Goal: Task Accomplishment & Management: Use online tool/utility

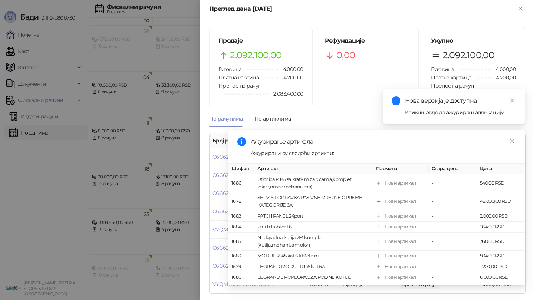
scroll to position [2, 0]
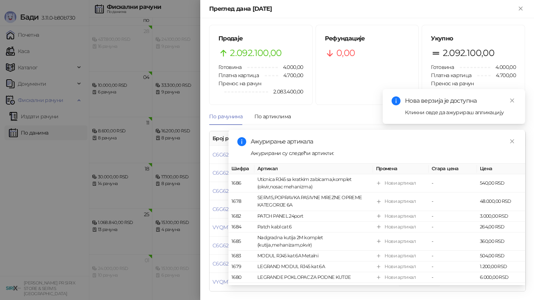
click at [45, 54] on div at bounding box center [267, 150] width 534 height 300
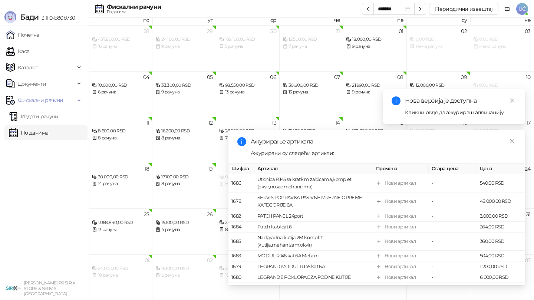
click at [512, 106] on div "Нова верзија је доступна Кликни овде да ажурираш апликацију" at bounding box center [453, 106] width 125 height 20
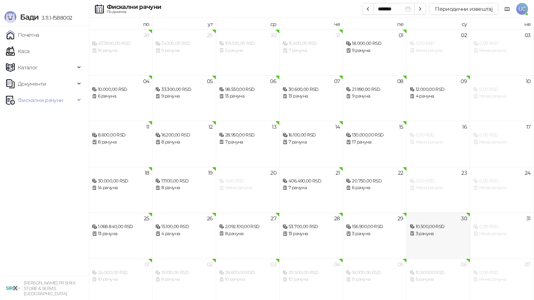
click at [434, 230] on div "3 рачуна" at bounding box center [437, 233] width 57 height 7
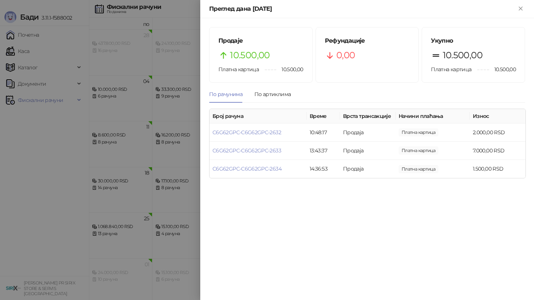
click at [187, 242] on div at bounding box center [267, 150] width 534 height 300
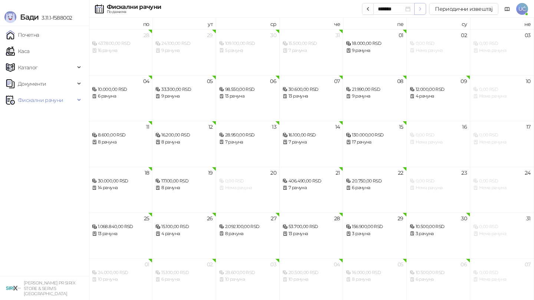
click at [425, 13] on button "button" at bounding box center [420, 9] width 12 height 12
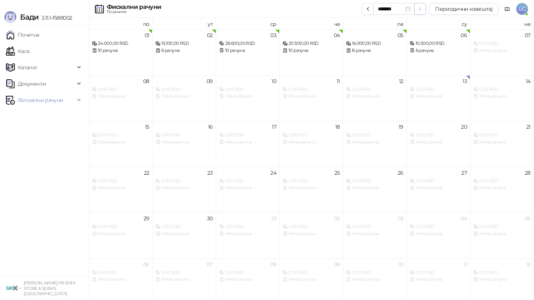
type input "*******"
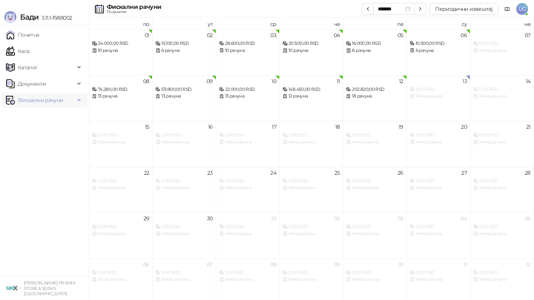
click at [49, 103] on span "Фискални рачуни" at bounding box center [40, 100] width 45 height 15
click at [39, 135] on link "По данима" at bounding box center [28, 132] width 39 height 15
click at [394, 107] on div "12 202.820,00 RSD 18 рачуна" at bounding box center [374, 98] width 63 height 46
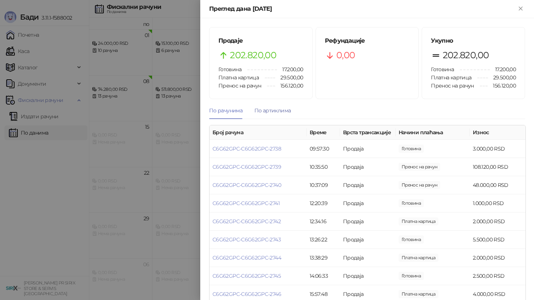
click at [281, 108] on div "По артиклима" at bounding box center [272, 110] width 36 height 8
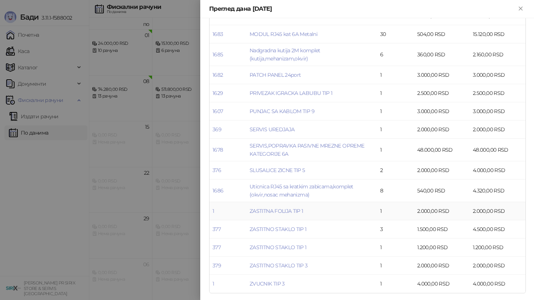
scroll to position [334, 0]
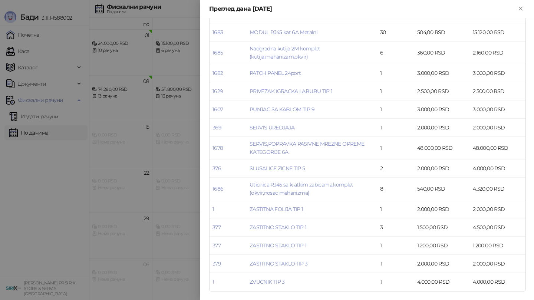
click at [183, 230] on div at bounding box center [267, 150] width 534 height 300
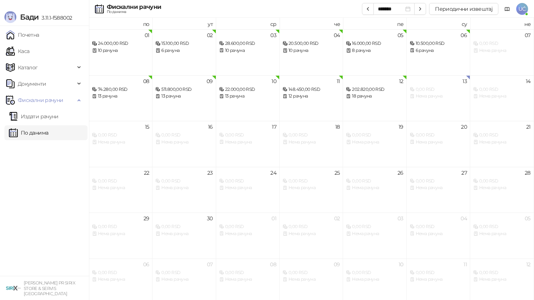
click at [46, 132] on link "По данима" at bounding box center [28, 132] width 39 height 15
click at [442, 6] on button "Периодични извештај" at bounding box center [463, 9] width 69 height 12
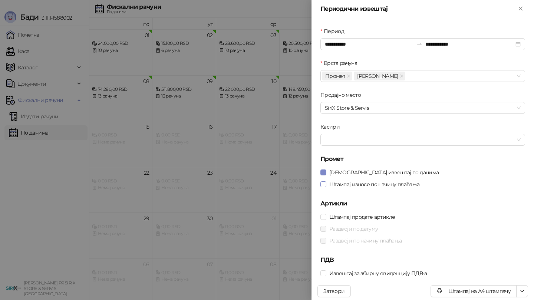
click at [357, 183] on span "Штампај износе по начину плаћања" at bounding box center [374, 184] width 96 height 8
click at [354, 35] on div "Период" at bounding box center [422, 32] width 205 height 11
click at [353, 43] on input "**********" at bounding box center [369, 44] width 89 height 8
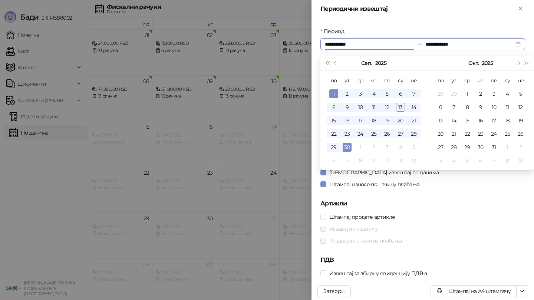
type input "**********"
click at [333, 96] on div "1" at bounding box center [333, 93] width 9 height 9
click at [336, 65] on button "Претходни месец (PageUp)" at bounding box center [335, 63] width 8 height 15
